Goal: Information Seeking & Learning: Find specific fact

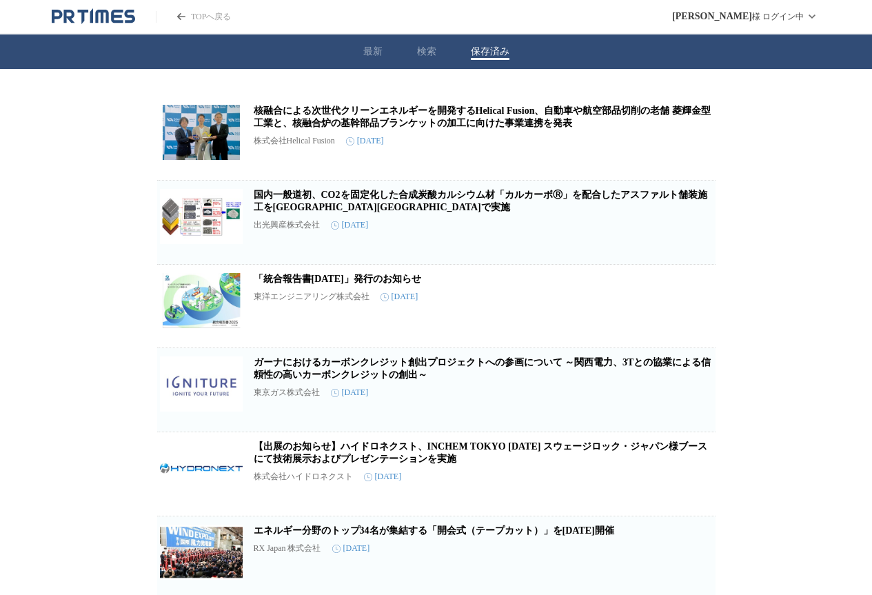
click at [488, 54] on button "保存済み" at bounding box center [490, 52] width 39 height 12
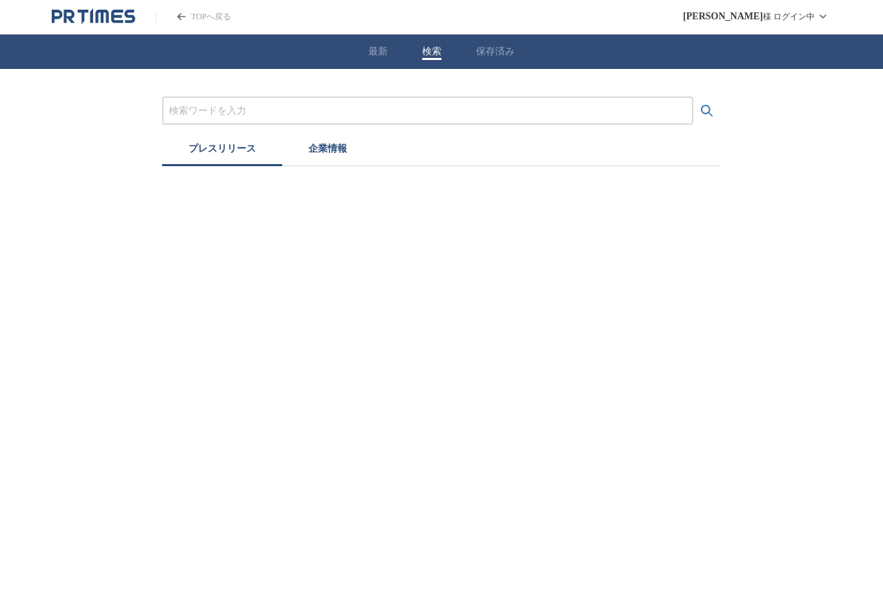
click at [428, 52] on button "検索" at bounding box center [431, 52] width 19 height 12
click at [374, 117] on input "プレスリリースおよび企業を検索する" at bounding box center [427, 110] width 517 height 15
click at [361, 111] on input "プレスリリースおよび企業を検索する" at bounding box center [427, 110] width 517 height 15
paste input "四日市コンビナートの維持・発展に向けた連携・協力に関する協定"
type input "四日市コンビナートの維持・発展に向けた連携・協力に関する協定"
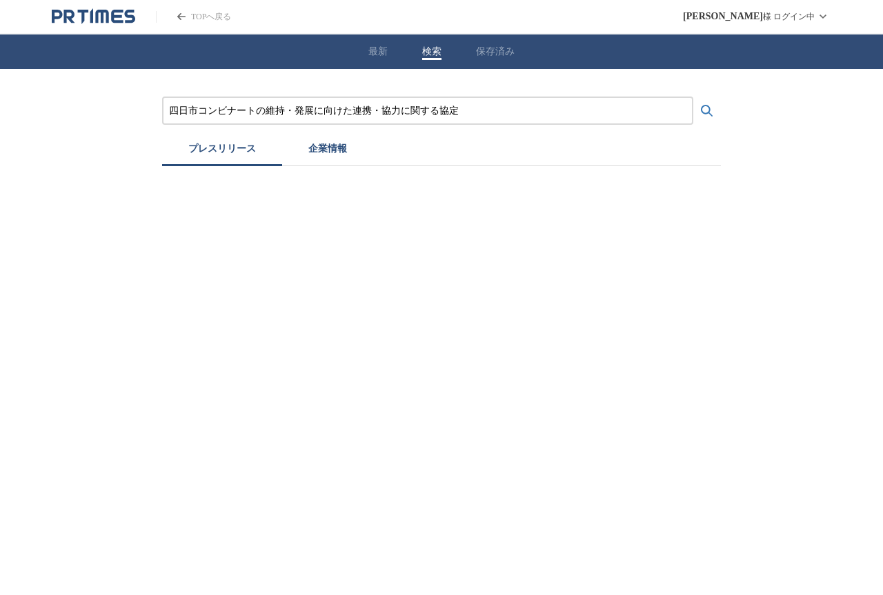
click at [693, 97] on button "検索する" at bounding box center [707, 111] width 28 height 28
click at [558, 117] on input "四日市コンビナートの維持・発展に向けた連携・協力に関する協定" at bounding box center [427, 110] width 517 height 15
click at [705, 107] on icon "検索する" at bounding box center [706, 111] width 17 height 17
click at [707, 107] on icon "検索する" at bounding box center [706, 111] width 17 height 17
click at [381, 52] on button "最新" at bounding box center [377, 52] width 19 height 12
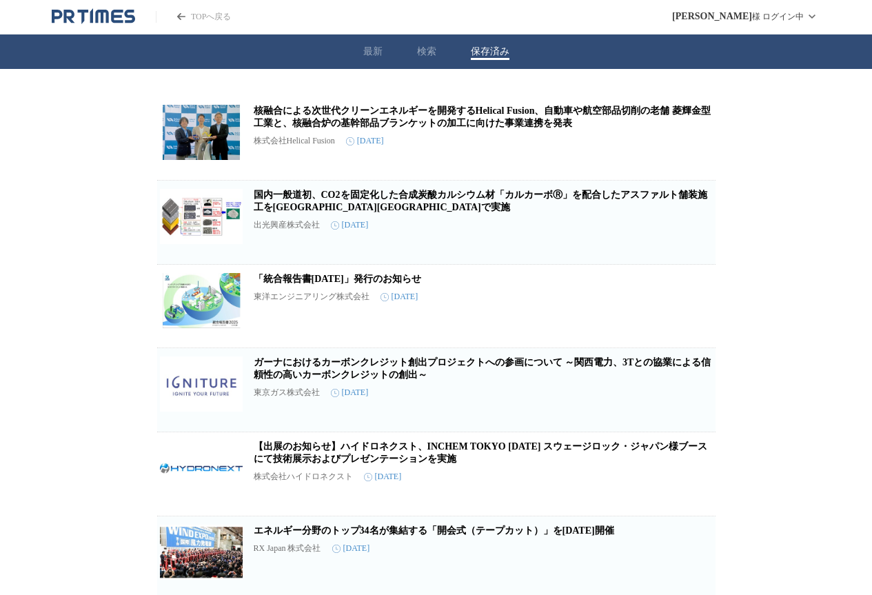
click at [476, 50] on button "保存済み" at bounding box center [490, 52] width 39 height 12
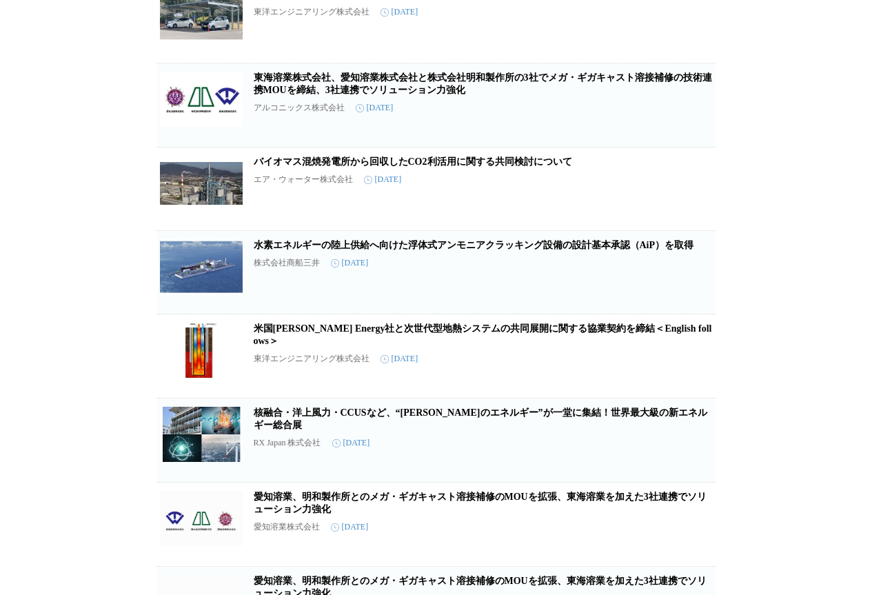
scroll to position [1103, 0]
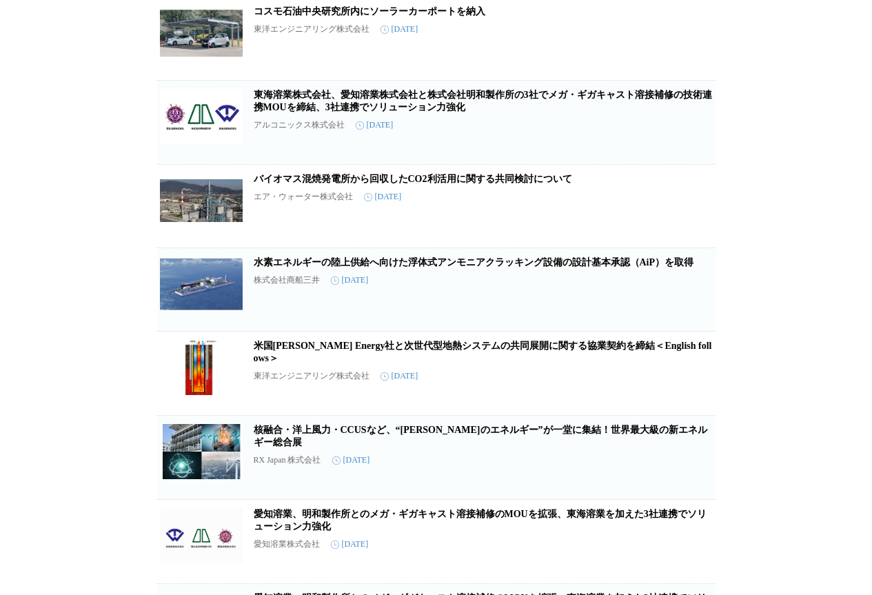
click at [461, 184] on link "バイオマス混焼発電所から回収したCO2利活用に関する共同検討について" at bounding box center [413, 179] width 319 height 10
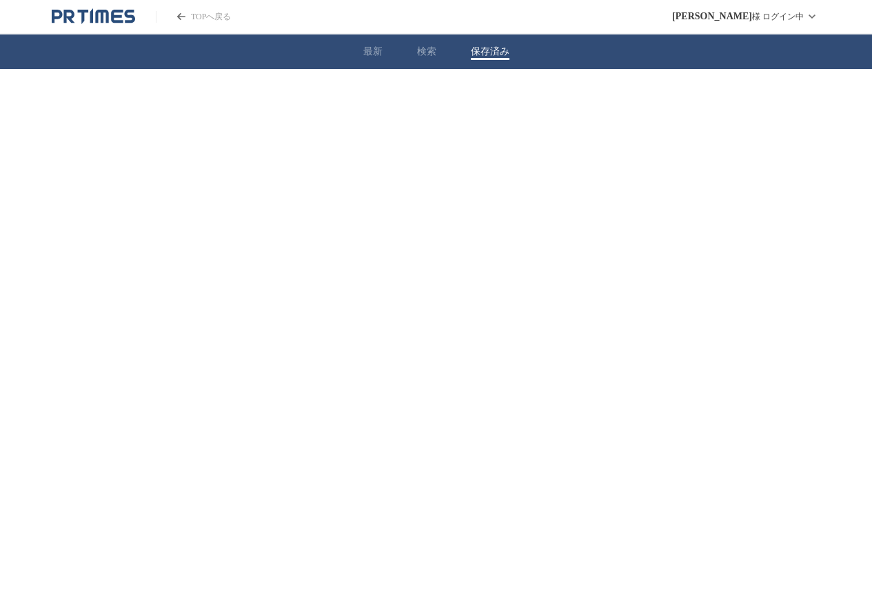
click at [487, 51] on button "保存済み" at bounding box center [490, 52] width 39 height 12
